Goal: Information Seeking & Learning: Check status

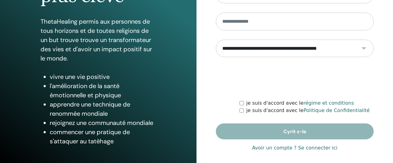
scroll to position [131, 0]
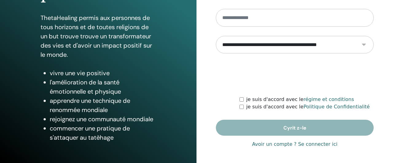
click at [329, 144] on link "Avoir un compte ? Se connecter ici" at bounding box center [294, 144] width 85 height 7
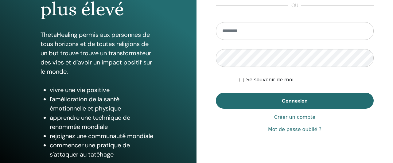
scroll to position [128, 0]
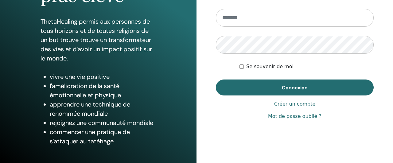
drag, startPoint x: 48, startPoint y: 76, endPoint x: 118, endPoint y: 96, distance: 73.1
click at [118, 96] on ul "vivre une vie positive l'amélioration de la santé émotionnelle et physique appr…" at bounding box center [103, 109] width 107 height 74
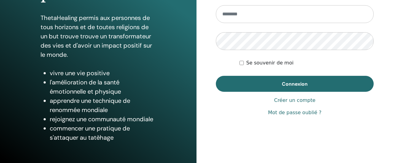
scroll to position [68, 0]
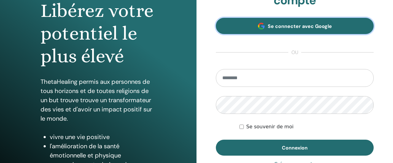
click at [274, 31] on link "Se connecter avec Google" at bounding box center [295, 26] width 158 height 16
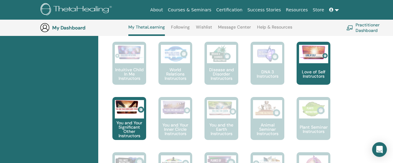
scroll to position [399, 0]
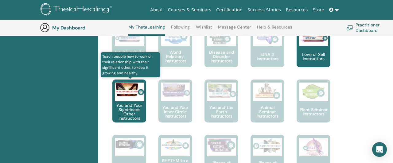
click at [127, 109] on p "You and Your Significant Other Instructors" at bounding box center [129, 111] width 34 height 17
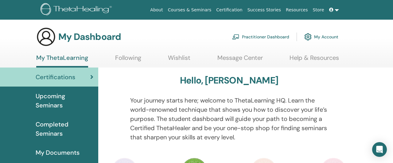
click at [45, 121] on span "Completed Seminars" at bounding box center [65, 129] width 58 height 18
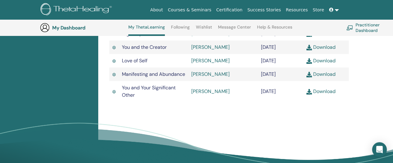
scroll to position [239, 0]
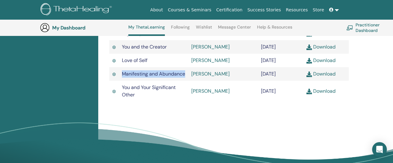
drag, startPoint x: 151, startPoint y: 103, endPoint x: 121, endPoint y: 98, distance: 29.9
click at [121, 81] on td "Manifesting and Abundance" at bounding box center [153, 74] width 69 height 14
copy span "Manifesting and Abundance"
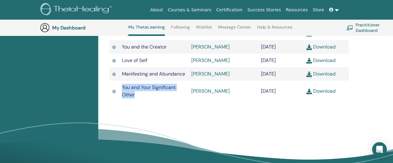
drag, startPoint x: 140, startPoint y: 123, endPoint x: 122, endPoint y: 117, distance: 18.8
click at [122, 102] on td "You and Your Significant Other" at bounding box center [153, 91] width 69 height 21
click at [151, 102] on td "You and Your Significant Other" at bounding box center [153, 91] width 69 height 21
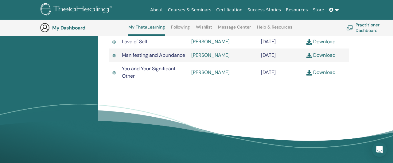
scroll to position [271, 0]
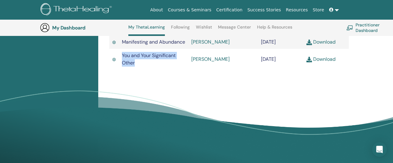
drag, startPoint x: 146, startPoint y: 94, endPoint x: 120, endPoint y: 86, distance: 26.8
click at [120, 70] on td "You and Your Significant Other" at bounding box center [153, 59] width 69 height 21
copy span "You and Your Significant Other"
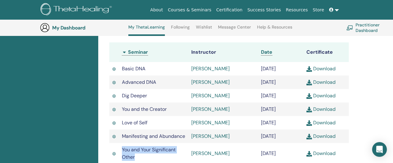
scroll to position [176, 0]
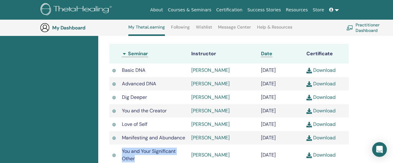
drag, startPoint x: 254, startPoint y: 71, endPoint x: 297, endPoint y: 70, distance: 43.3
click at [297, 70] on tr "Basic DNA [PERSON_NAME] [DATE] Download" at bounding box center [228, 71] width 239 height 14
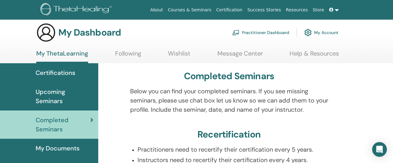
scroll to position [0, 0]
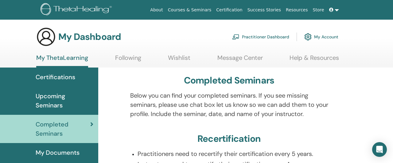
click at [63, 98] on span "Upcoming Seminars" at bounding box center [65, 100] width 58 height 18
